Goal: Book appointment/travel/reservation

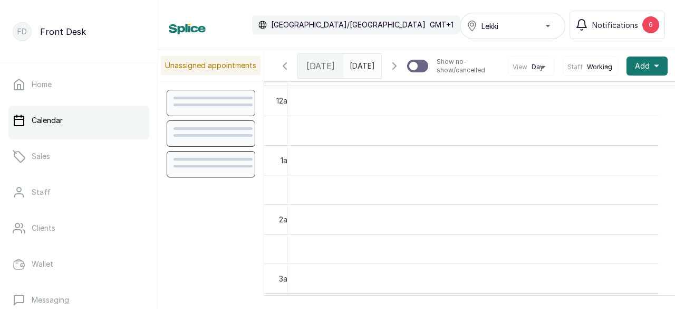
scroll to position [355, 0]
click at [637, 27] on span "Notifications" at bounding box center [615, 25] width 46 height 11
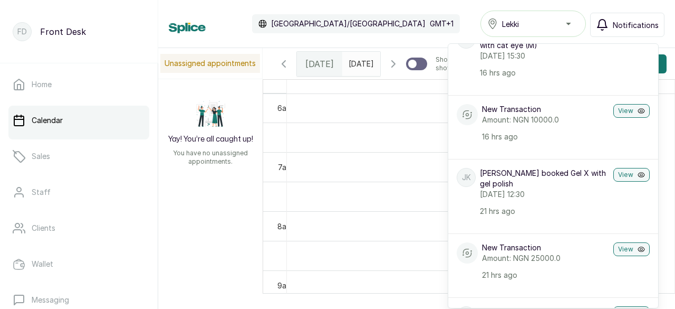
scroll to position [105, 0]
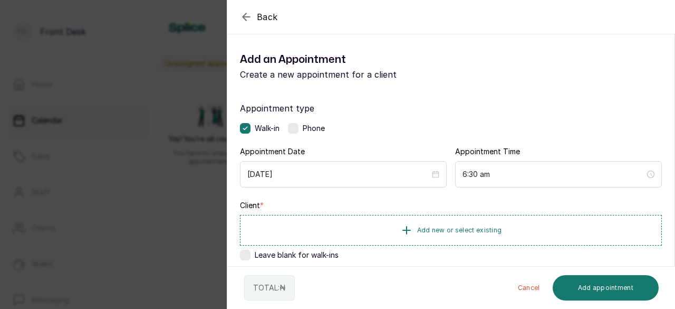
click at [212, 115] on div "Back Add Appointment Add an Appointment Create a new appointment for a client A…" at bounding box center [337, 154] width 675 height 309
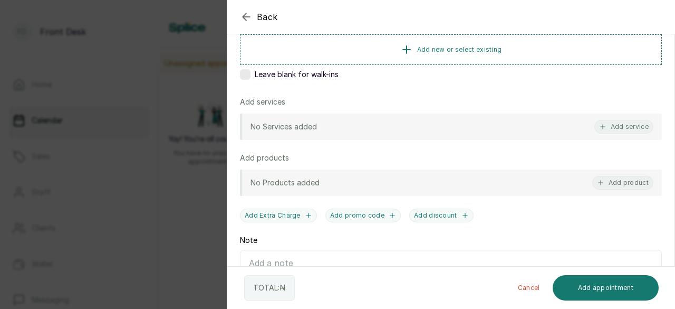
scroll to position [211, 0]
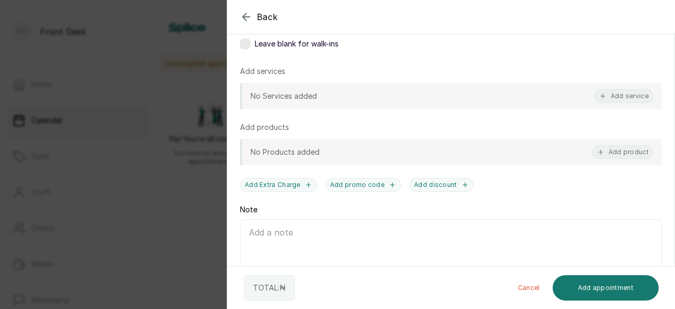
click at [246, 17] on icon "button" at bounding box center [246, 17] width 13 height 13
click at [246, 17] on div "Calendar [GEOGRAPHIC_DATA]/[GEOGRAPHIC_DATA] GMT+1" at bounding box center [314, 23] width 291 height 19
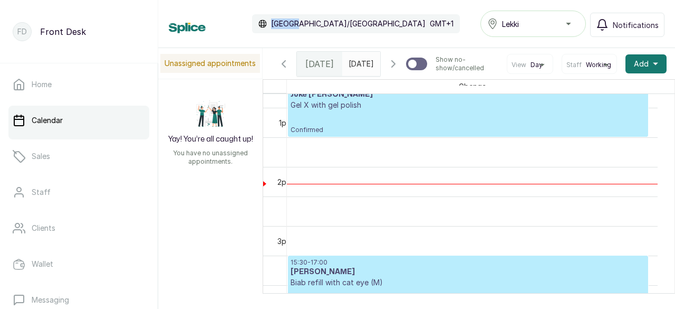
scroll to position [0, 0]
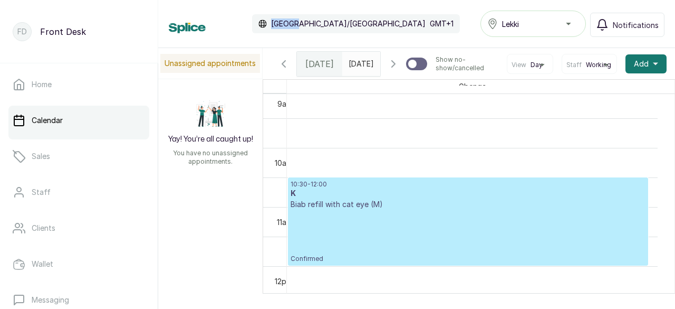
click at [410, 199] on h3 "K" at bounding box center [468, 193] width 355 height 11
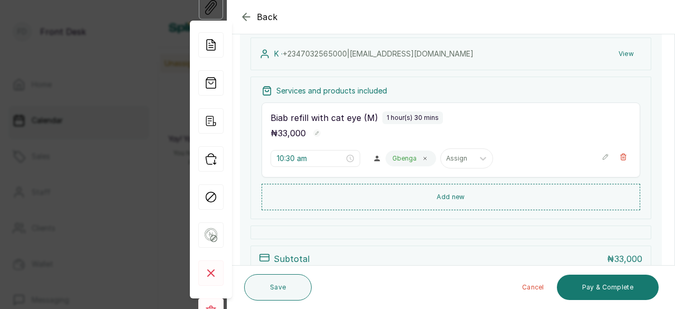
click at [245, 20] on icon "button" at bounding box center [246, 17] width 13 height 13
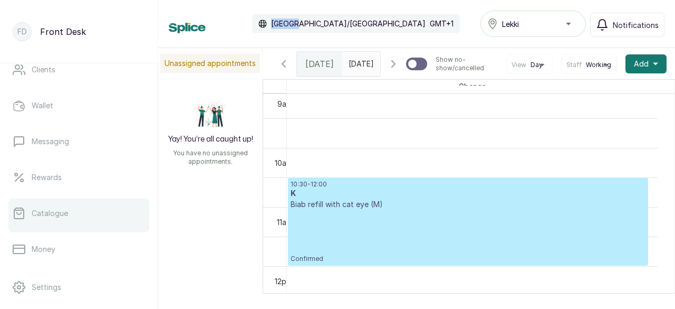
click at [86, 220] on link "Catalogue" at bounding box center [78, 213] width 141 height 30
